Goal: Task Accomplishment & Management: Use online tool/utility

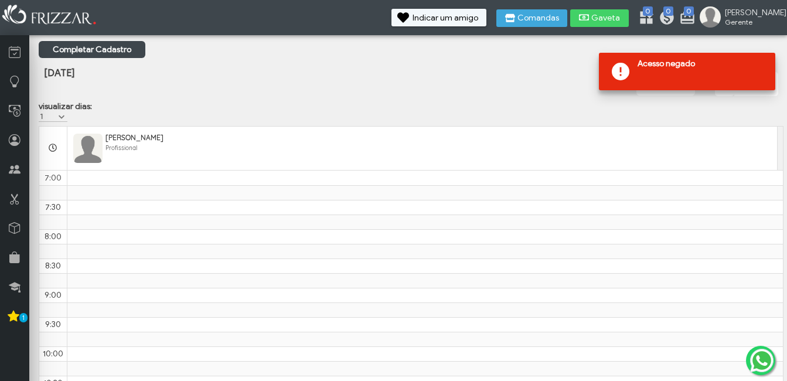
scroll to position [688, 0]
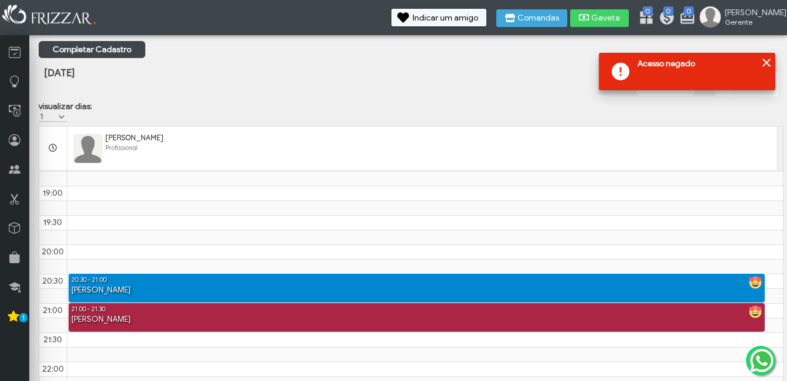
click at [623, 76] on span at bounding box center [621, 72] width 26 height 26
click at [765, 59] on div at bounding box center [766, 63] width 14 height 14
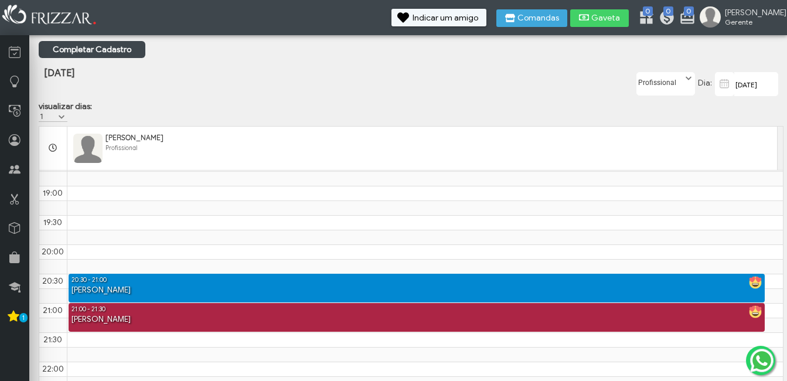
click at [629, 8] on div "ui-button [PERSON_NAME] Minha Conta Home Treinamento Sair" at bounding box center [393, 17] width 787 height 35
click at [621, 14] on span "Gaveta" at bounding box center [605, 18] width 29 height 8
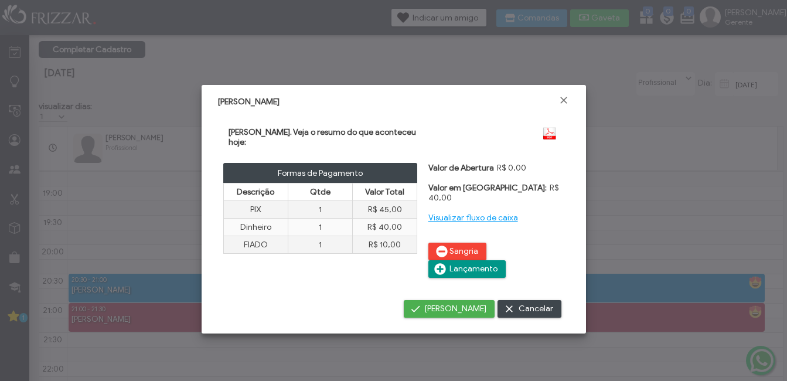
click at [469, 213] on link "Visualizar fluxo de caixa" at bounding box center [473, 218] width 90 height 10
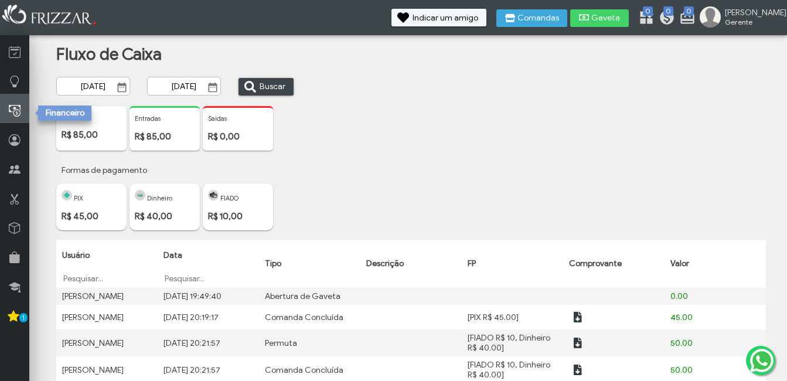
click at [9, 114] on icon at bounding box center [15, 111] width 12 height 15
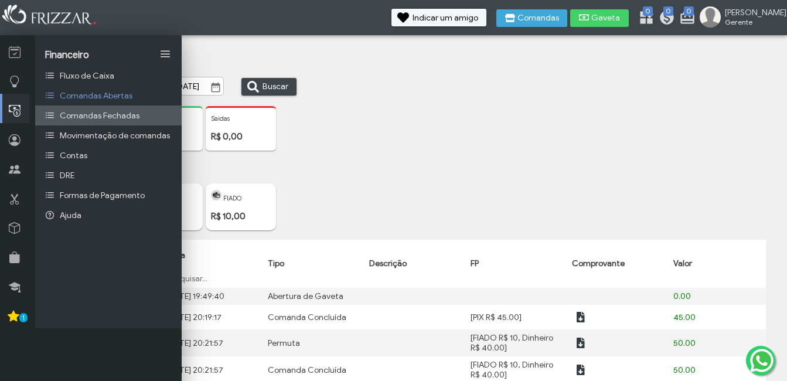
click at [110, 111] on span "Comandas Fechadas" at bounding box center [100, 116] width 80 height 10
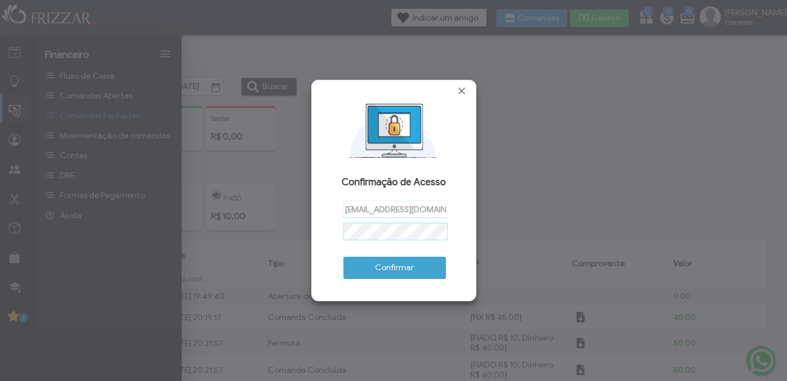
click at [384, 241] on div "brunowagner894@gmail.com Confirmar" at bounding box center [394, 248] width 148 height 96
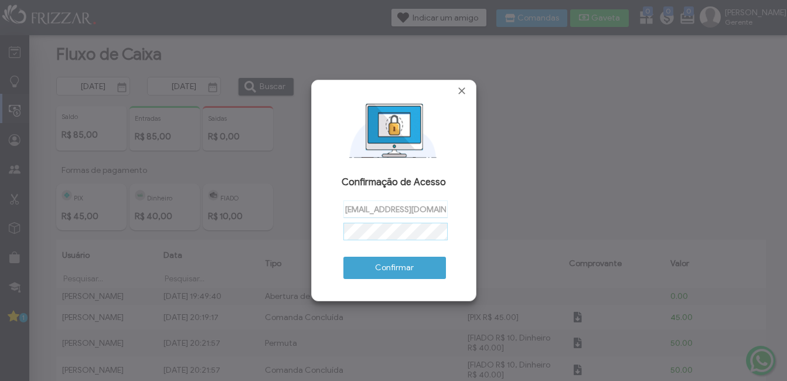
click at [388, 137] on img at bounding box center [394, 129] width 146 height 59
drag, startPoint x: 388, startPoint y: 137, endPoint x: 421, endPoint y: 152, distance: 36.2
click at [388, 137] on img at bounding box center [394, 129] width 146 height 59
click at [460, 94] on span "Fechar" at bounding box center [462, 91] width 12 height 12
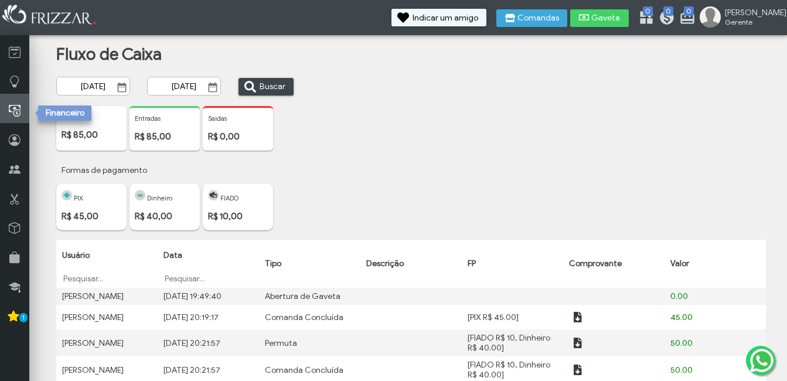
click at [15, 110] on icon at bounding box center [15, 111] width 12 height 15
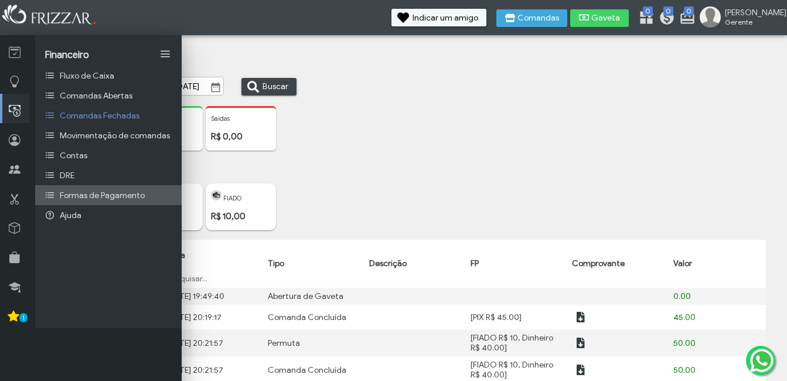
click at [67, 197] on span "Formas de Pagamento" at bounding box center [102, 195] width 85 height 10
